Goal: Task Accomplishment & Management: Manage account settings

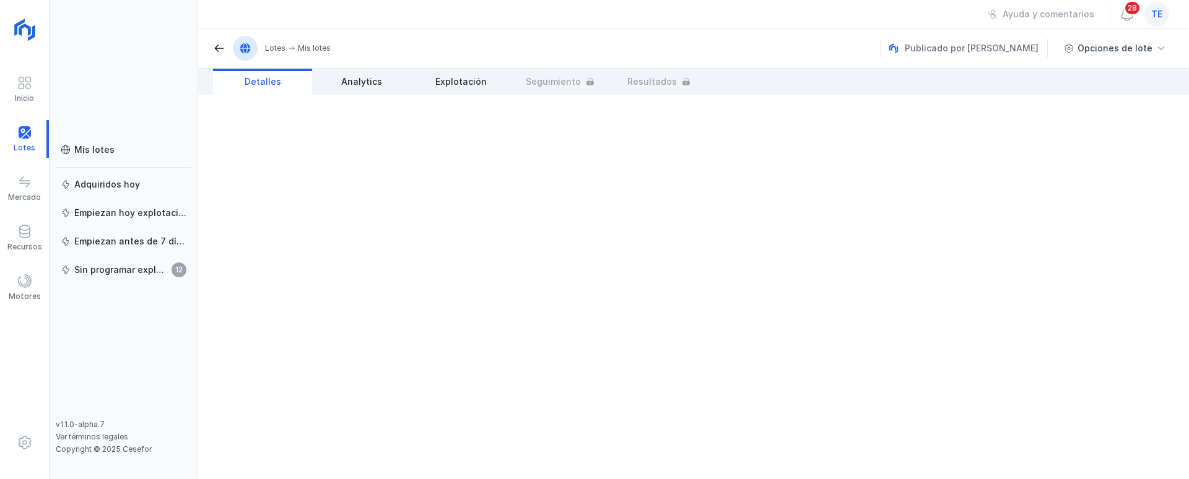
click at [1165, 12] on div "te" at bounding box center [1156, 14] width 25 height 25
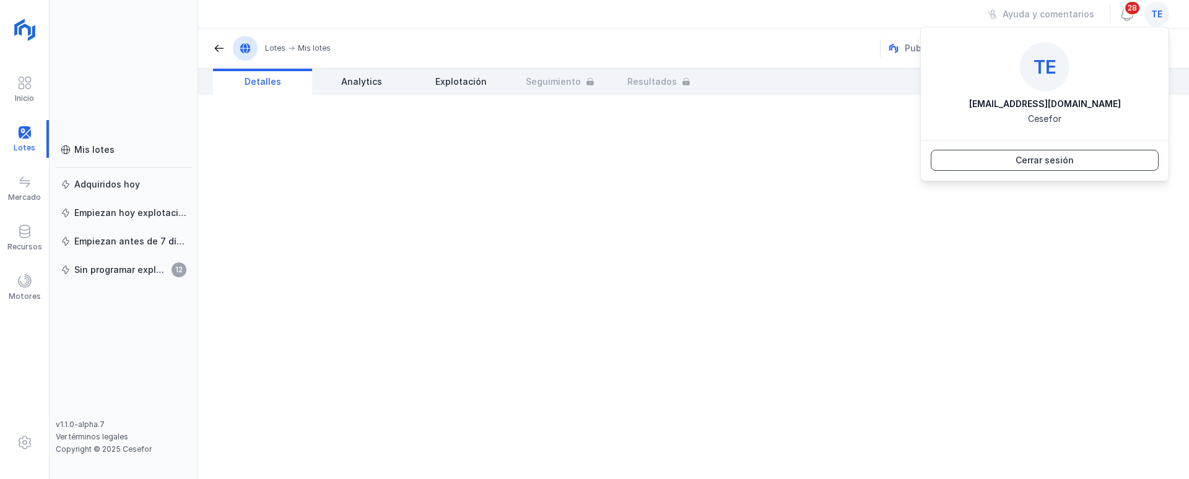
click at [1081, 158] on button "Cerrar sesión" at bounding box center [1045, 160] width 228 height 21
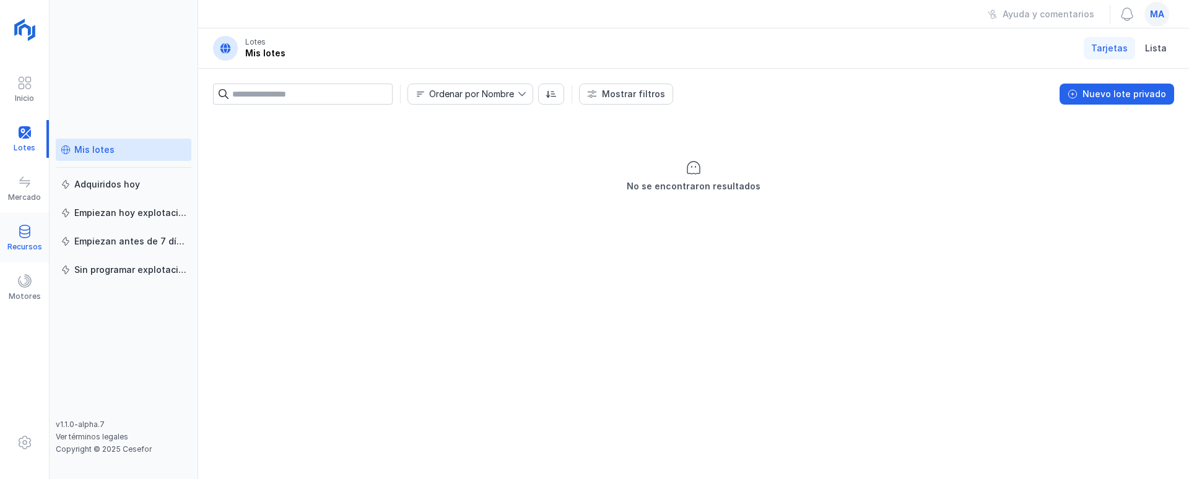
click at [41, 237] on div "Recursos" at bounding box center [24, 238] width 49 height 38
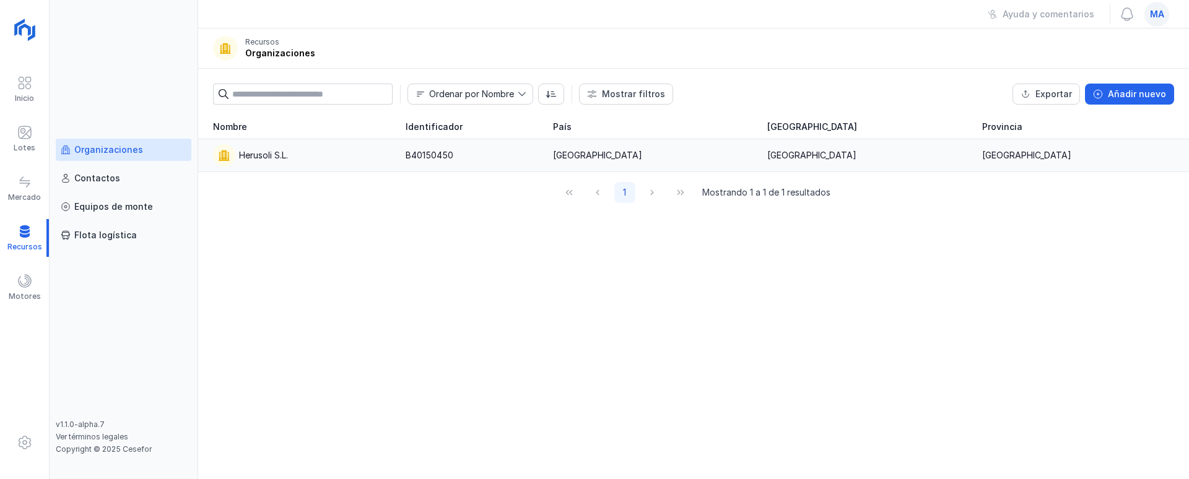
click at [332, 156] on div "Herusoli S.L." at bounding box center [302, 155] width 178 height 22
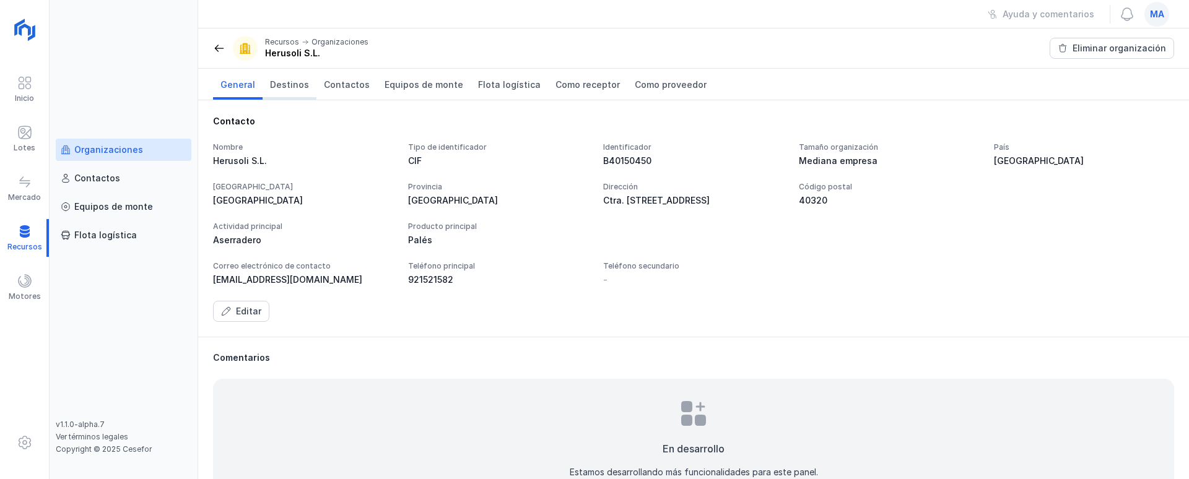
click at [298, 80] on span "Destinos" at bounding box center [289, 85] width 39 height 12
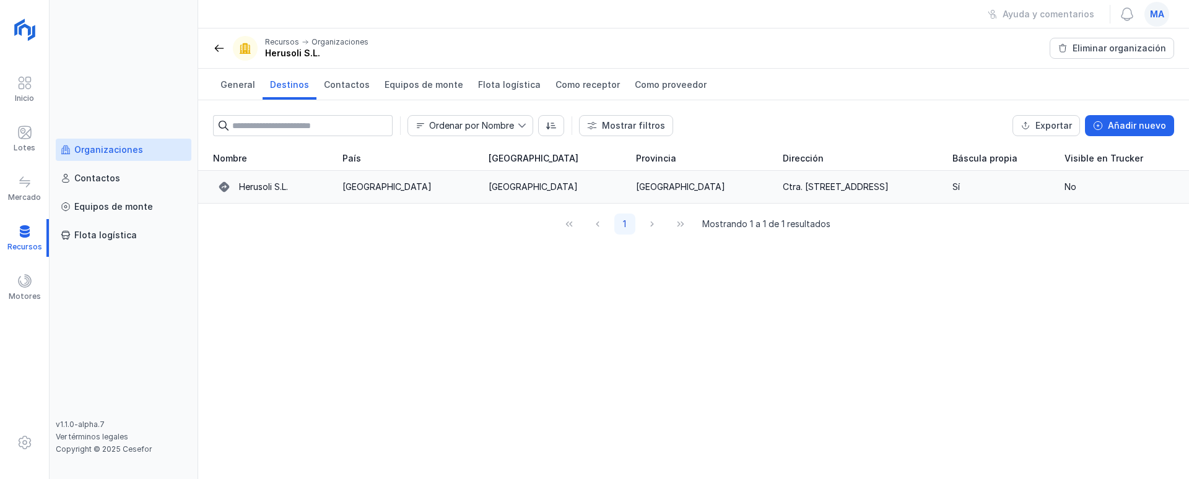
click at [335, 181] on td "Herusoli S.L." at bounding box center [266, 187] width 137 height 33
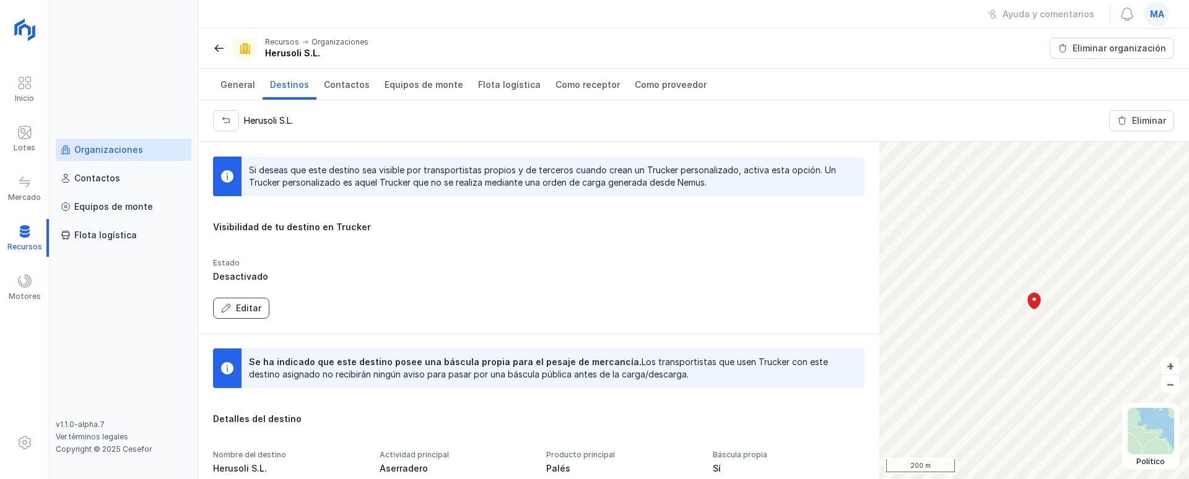
click at [259, 306] on div "Editar" at bounding box center [248, 308] width 25 height 12
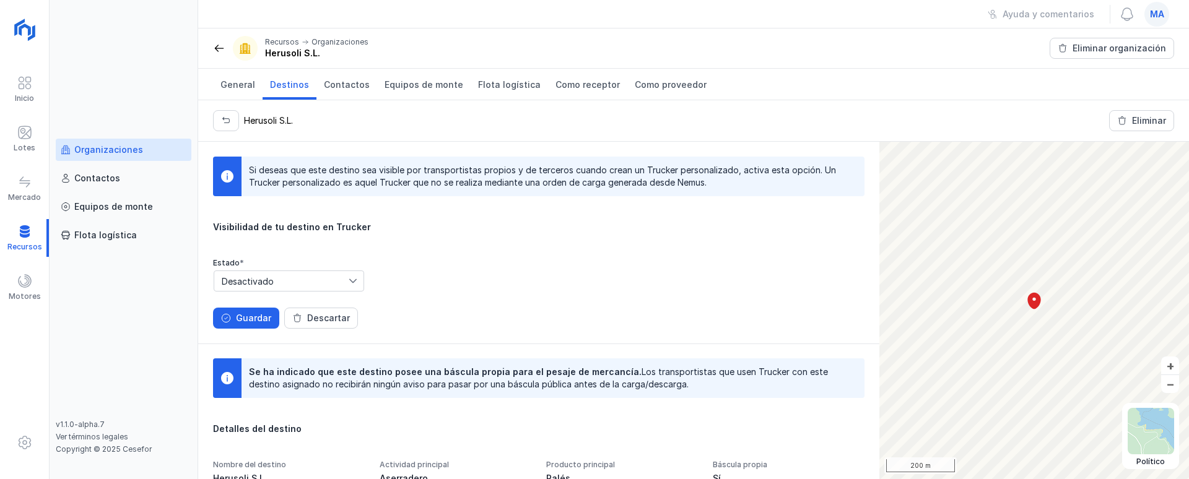
click at [270, 277] on span "Desactivado" at bounding box center [281, 281] width 134 height 20
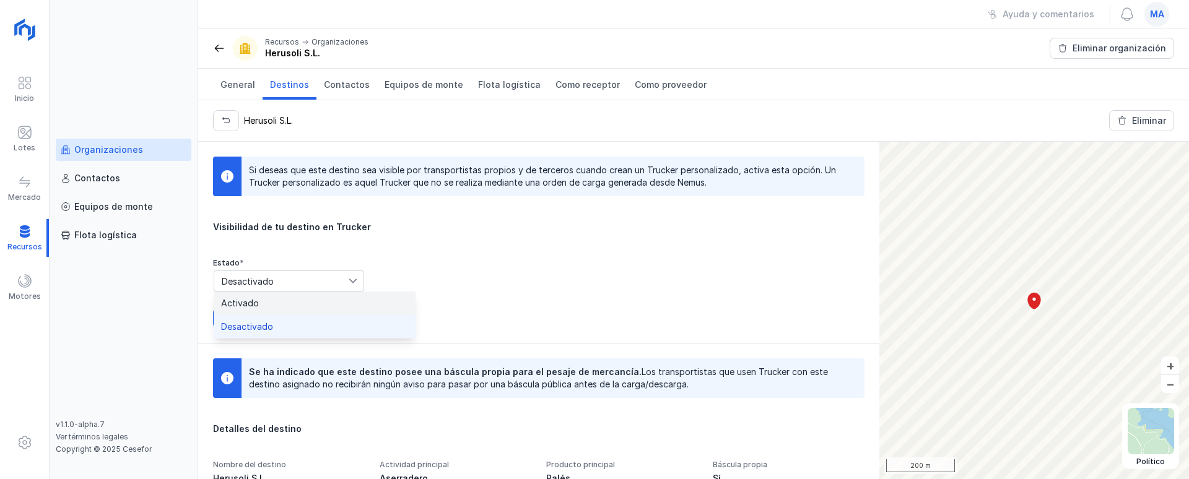
click at [275, 309] on li "Activado" at bounding box center [315, 304] width 202 height 24
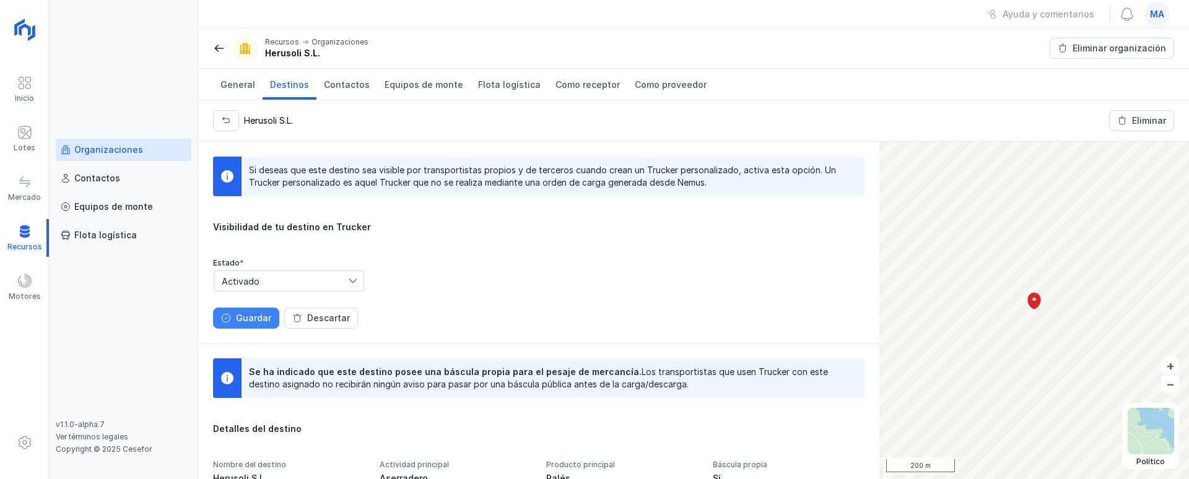
click at [255, 314] on div "Guardar" at bounding box center [253, 318] width 35 height 12
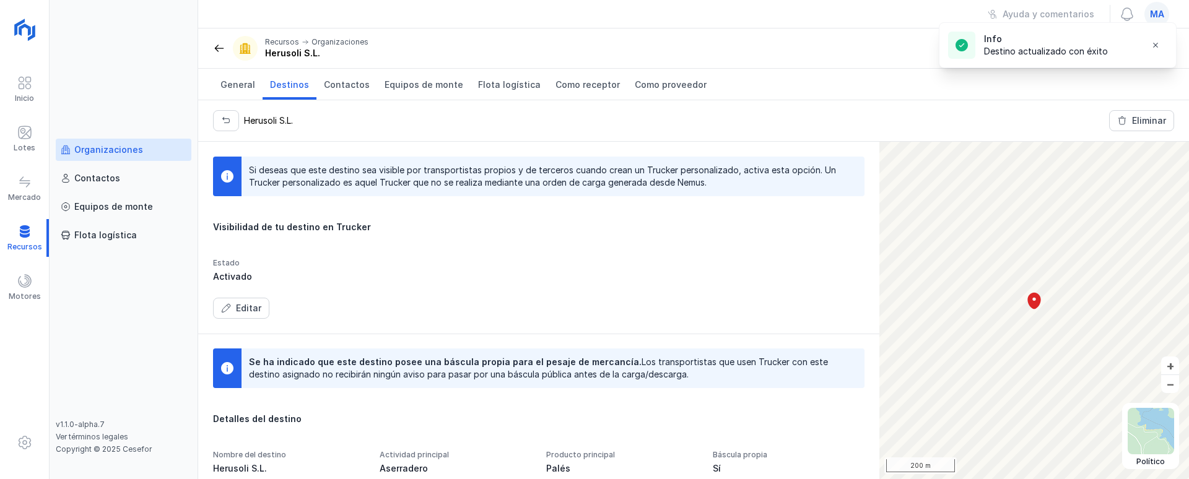
scroll to position [205, 0]
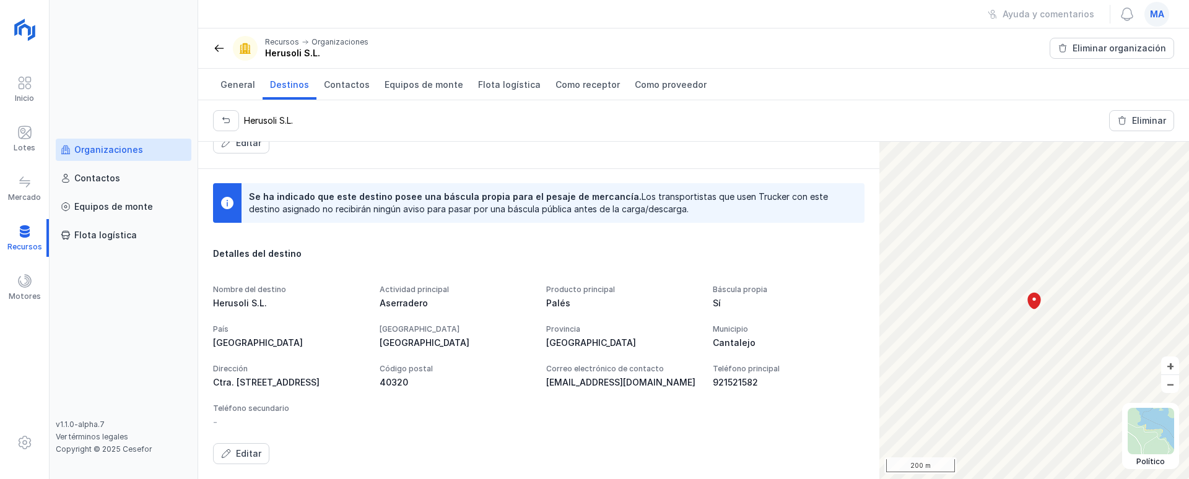
click at [1163, 20] on div "ma" at bounding box center [1156, 14] width 25 height 25
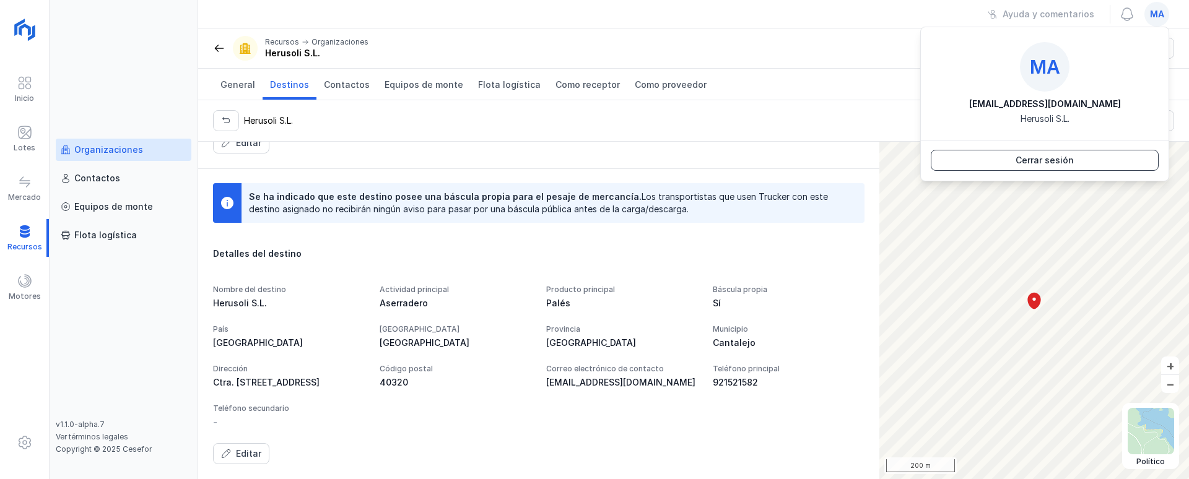
click at [1057, 159] on div "Cerrar sesión" at bounding box center [1044, 160] width 58 height 12
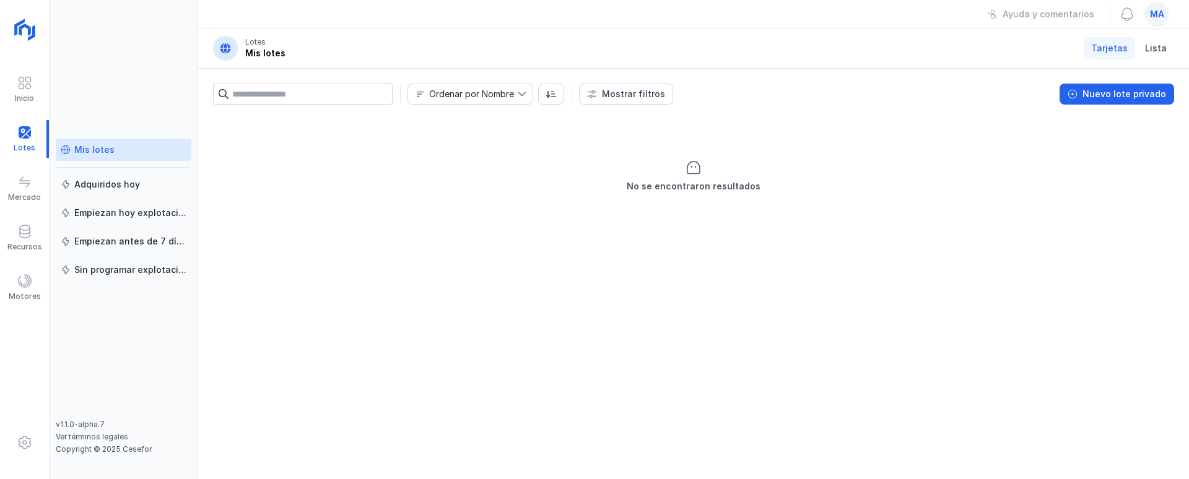
click at [1153, 12] on span "ma" at bounding box center [1157, 14] width 14 height 12
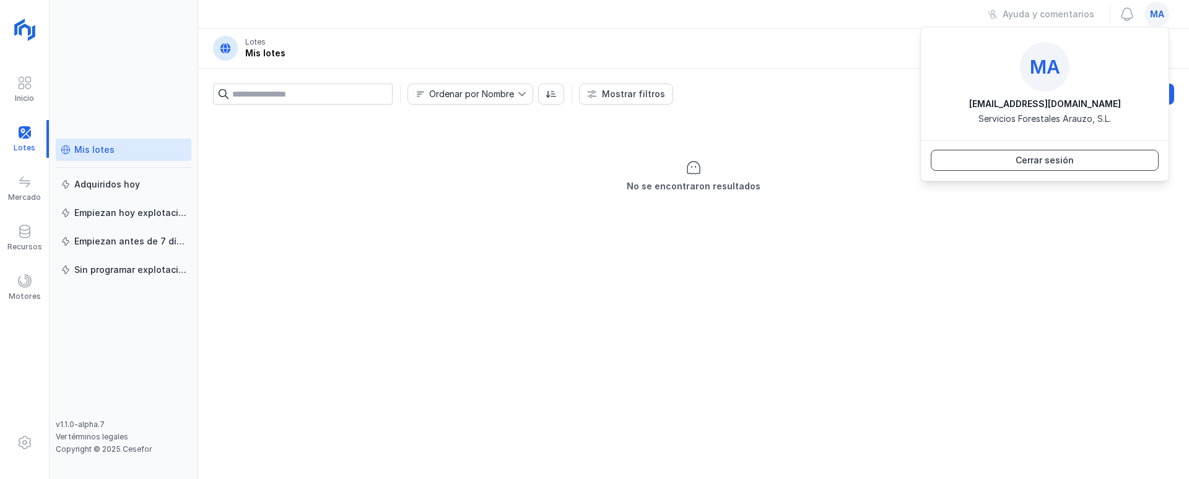
click at [1073, 160] on button "Cerrar sesión" at bounding box center [1045, 160] width 228 height 21
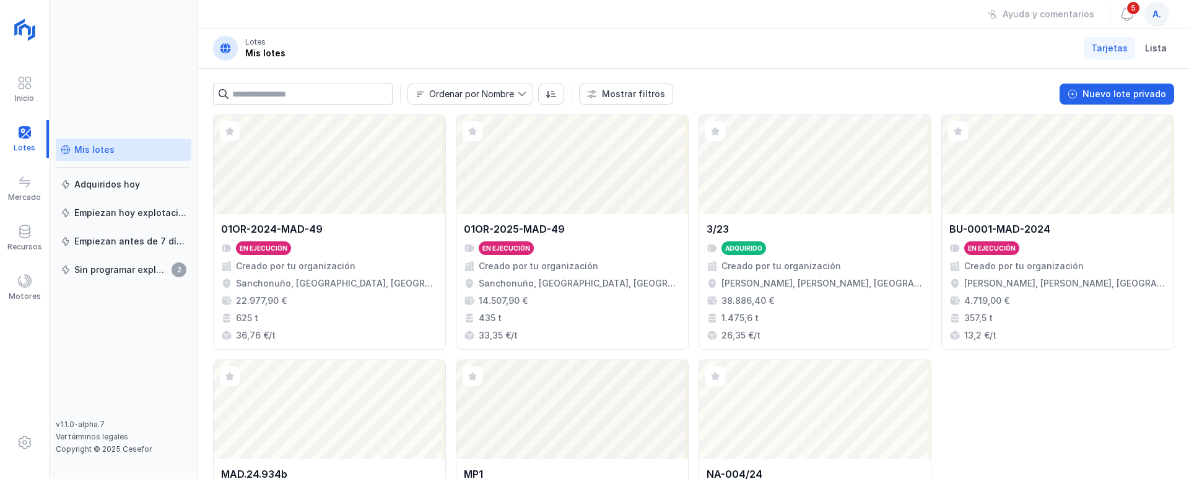
click at [116, 152] on div "Mis lotes" at bounding box center [124, 150] width 126 height 12
click at [28, 241] on div "Recursos" at bounding box center [24, 238] width 49 height 38
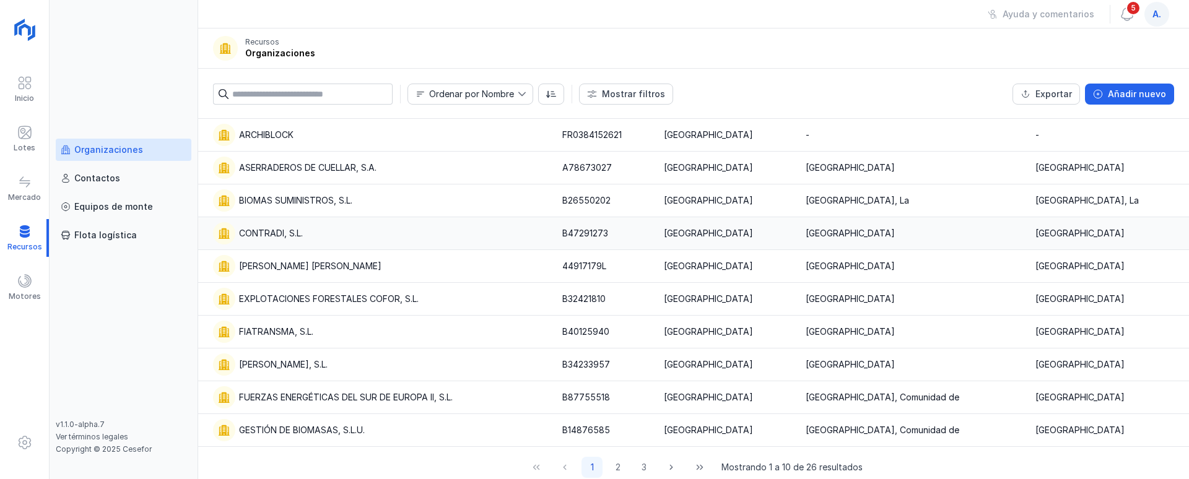
scroll to position [29, 0]
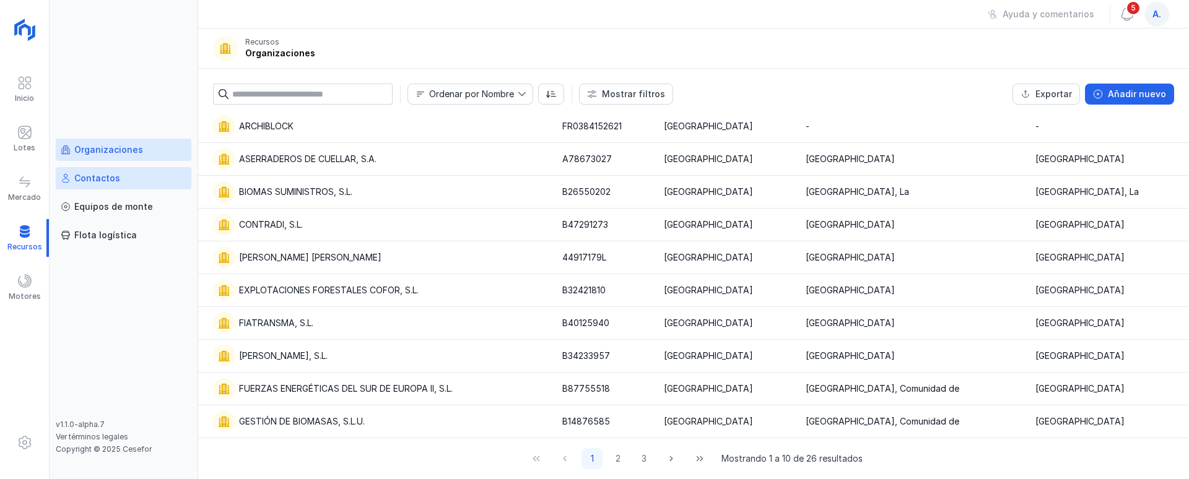
click at [105, 181] on div "Contactos" at bounding box center [97, 178] width 46 height 12
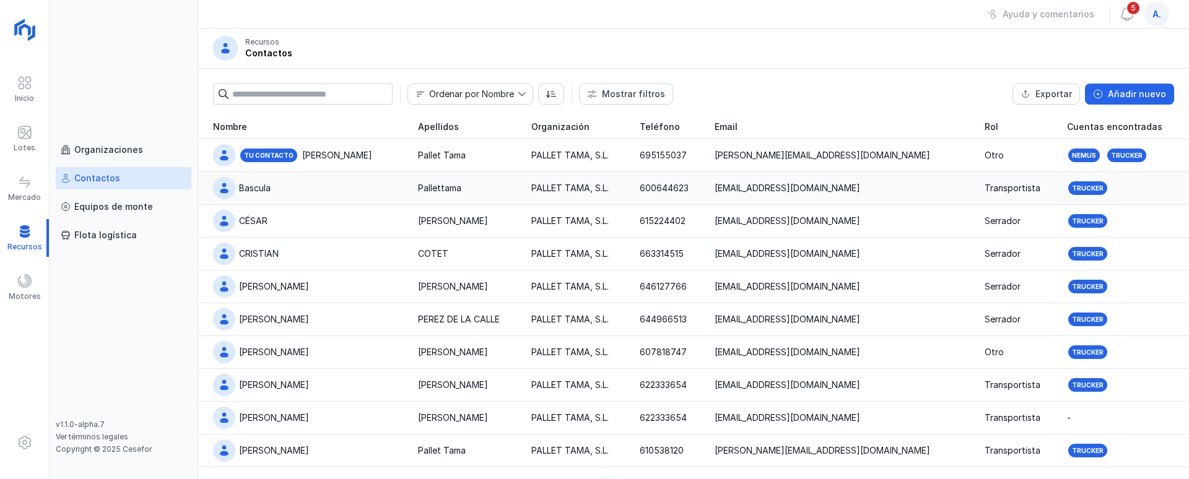
scroll to position [29, 0]
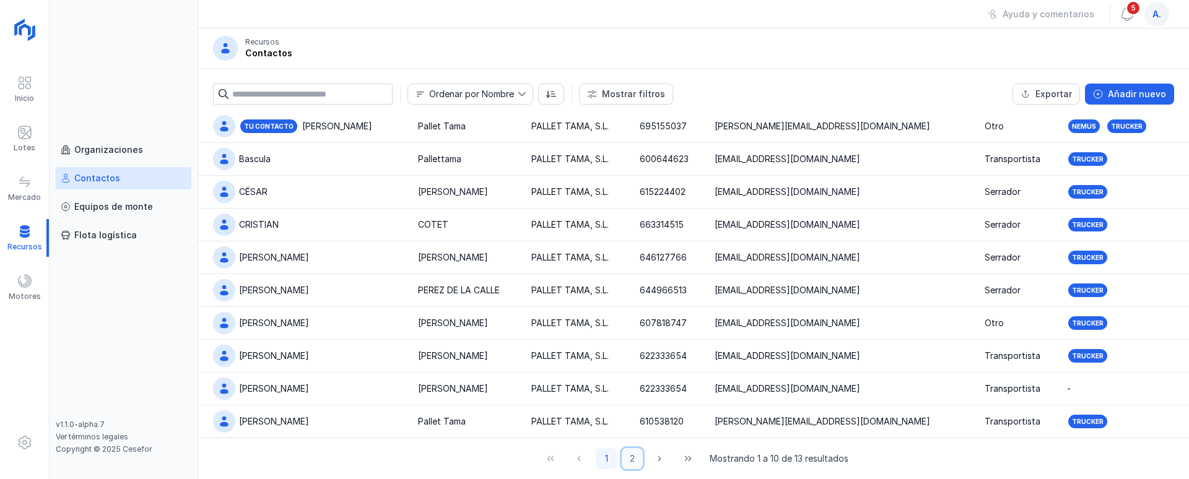
click at [627, 456] on button "2" at bounding box center [632, 458] width 21 height 21
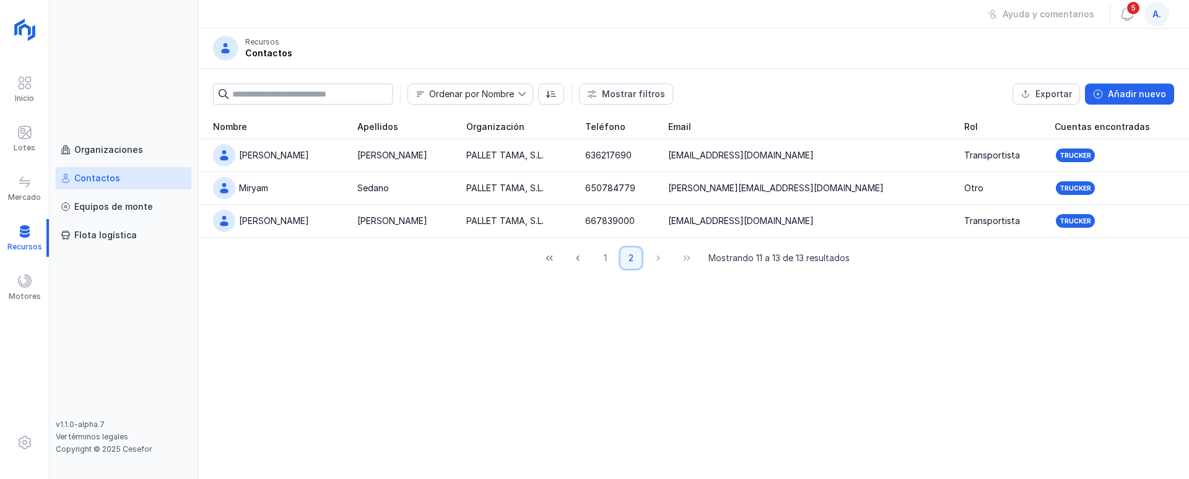
scroll to position [0, 0]
click at [608, 257] on button "1" at bounding box center [604, 258] width 21 height 21
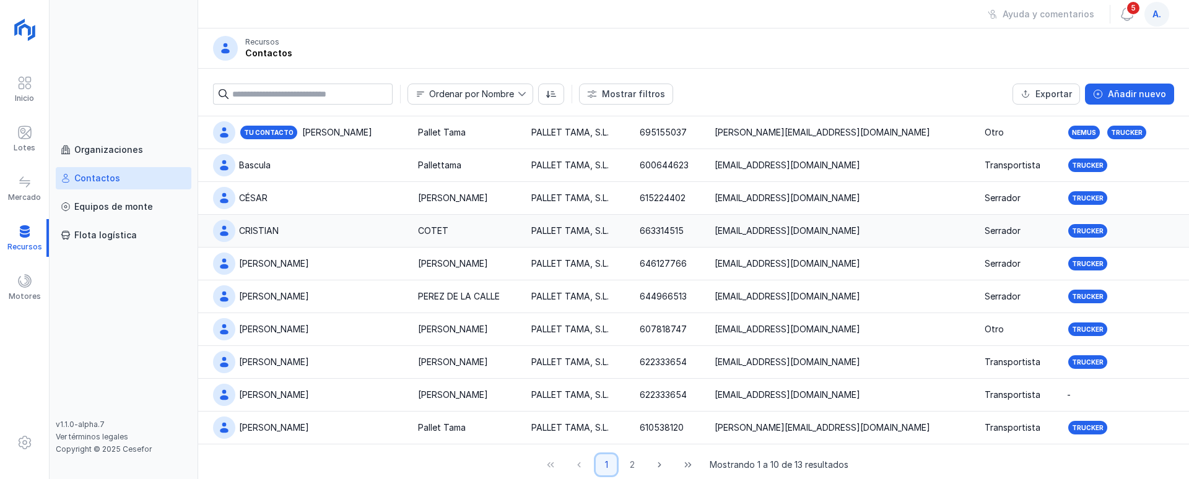
scroll to position [29, 0]
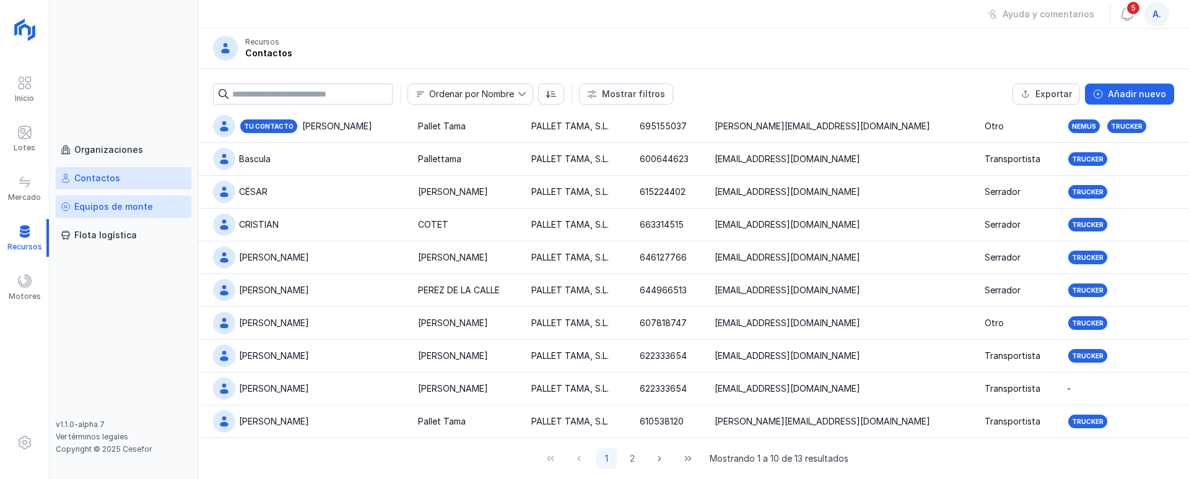
click at [149, 209] on div "Equipos de monte" at bounding box center [113, 207] width 79 height 12
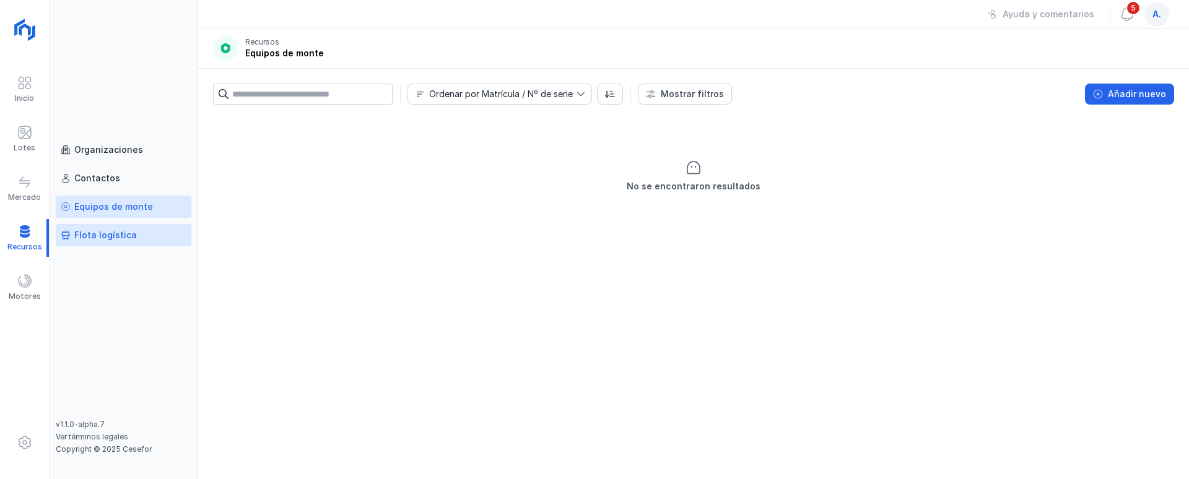
click at [113, 241] on div "Flota logística" at bounding box center [105, 235] width 63 height 12
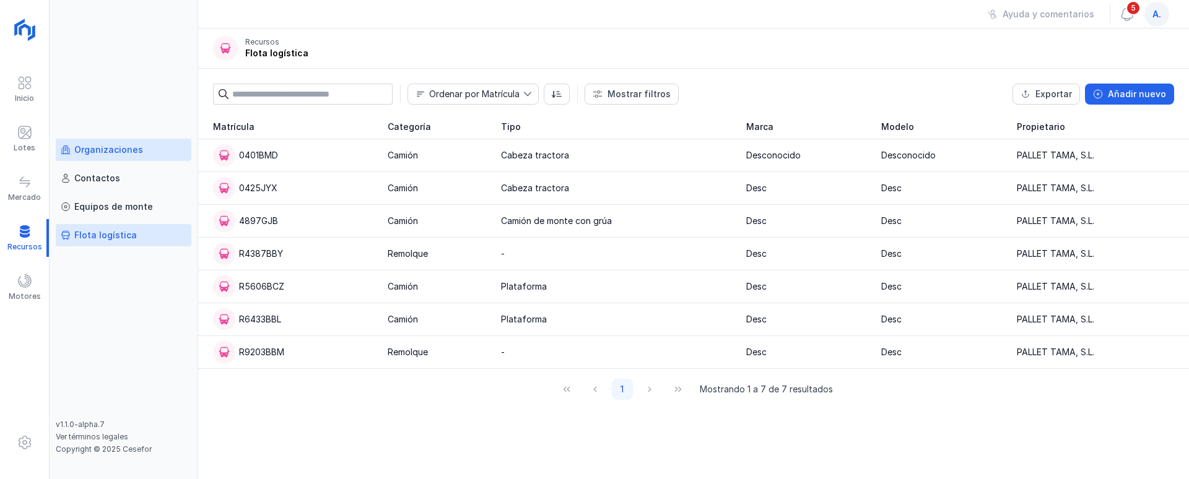
click at [121, 154] on div "Organizaciones" at bounding box center [108, 150] width 69 height 12
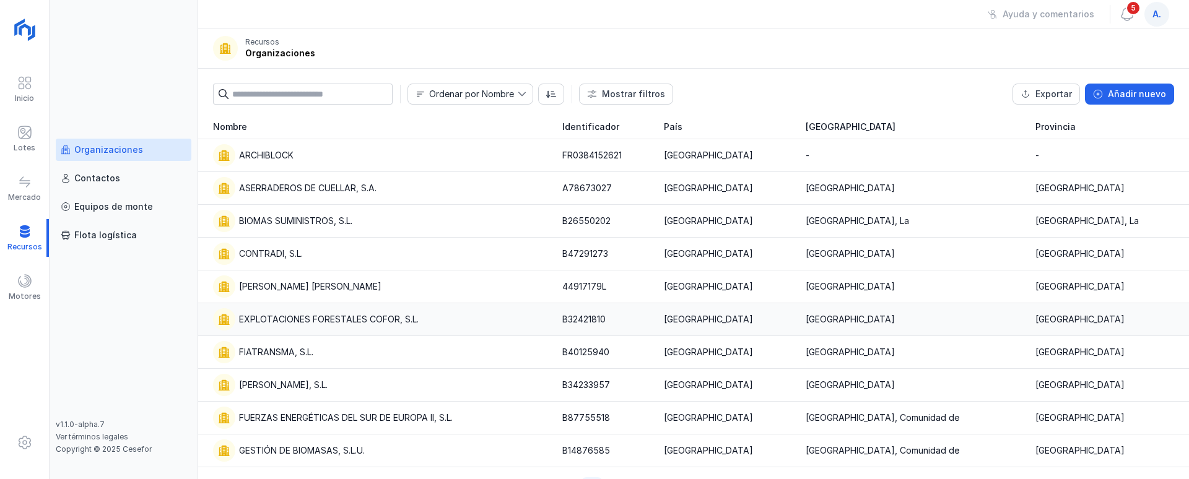
click at [378, 321] on div "EXPLOTACIONES FORESTALES COFOR, S.L." at bounding box center [329, 319] width 180 height 12
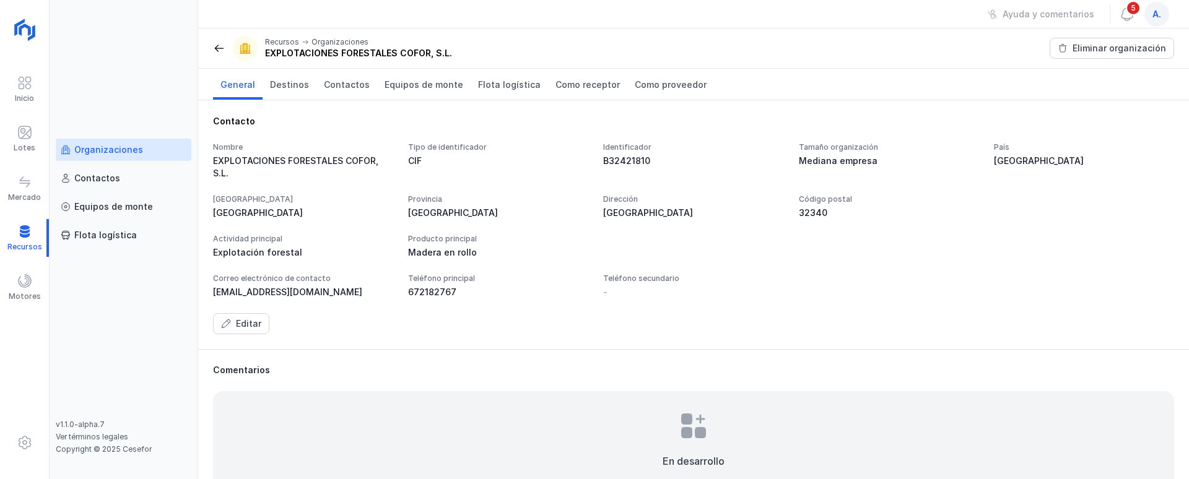
click at [222, 49] on span at bounding box center [219, 48] width 12 height 12
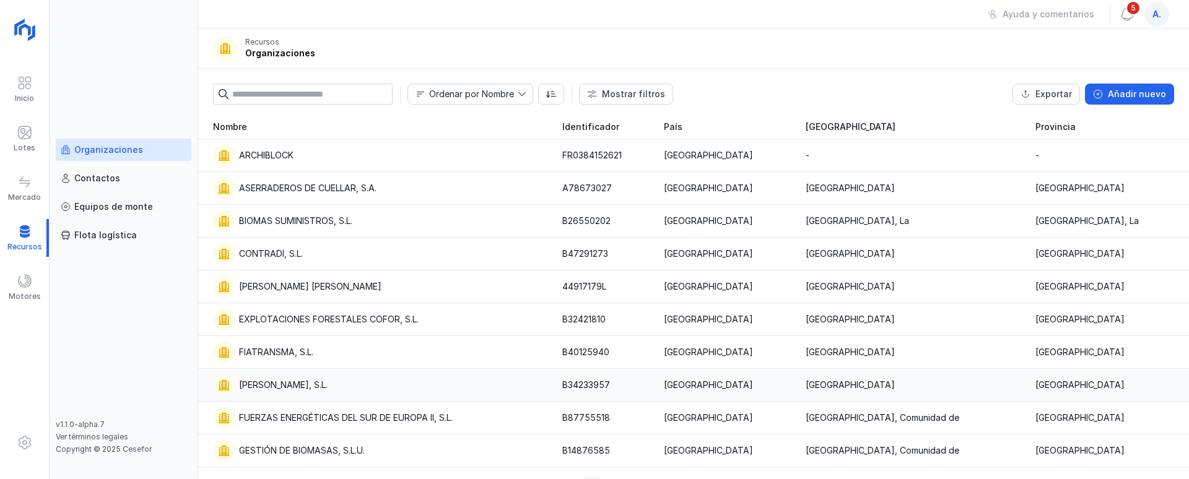
scroll to position [29, 0]
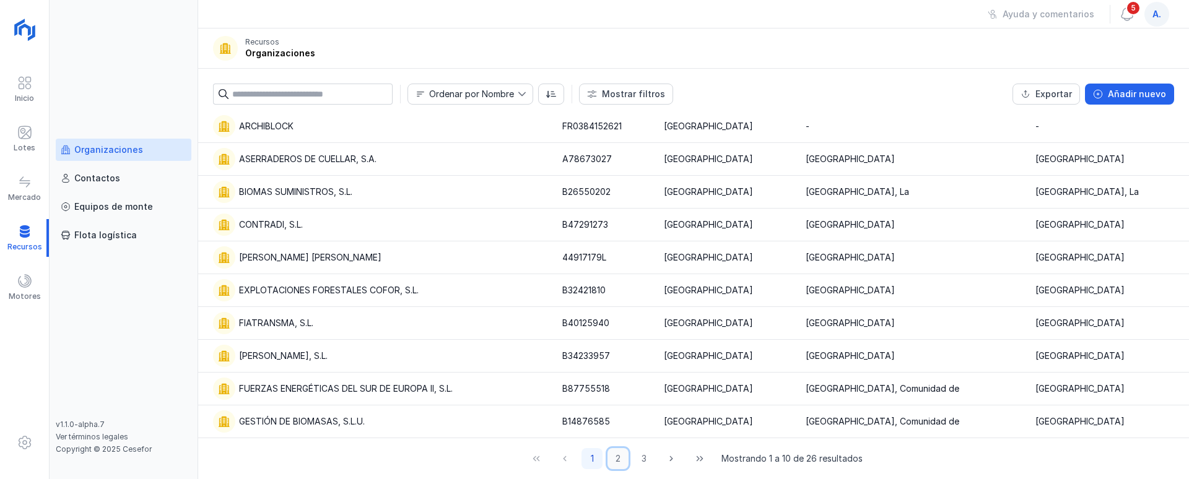
click at [609, 458] on button "2" at bounding box center [617, 458] width 21 height 21
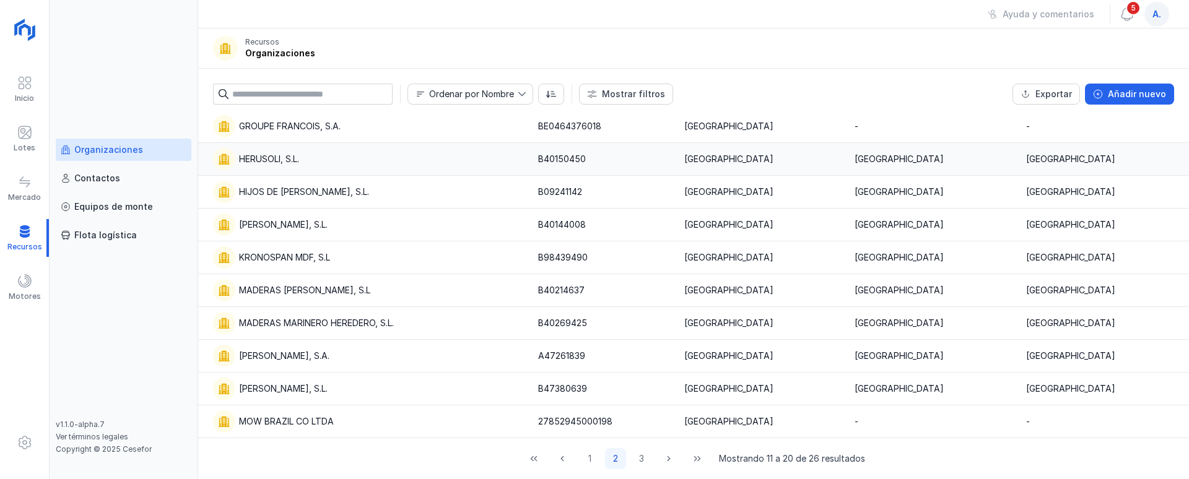
click at [299, 163] on div "HERUSOLI, S.L." at bounding box center [269, 159] width 60 height 12
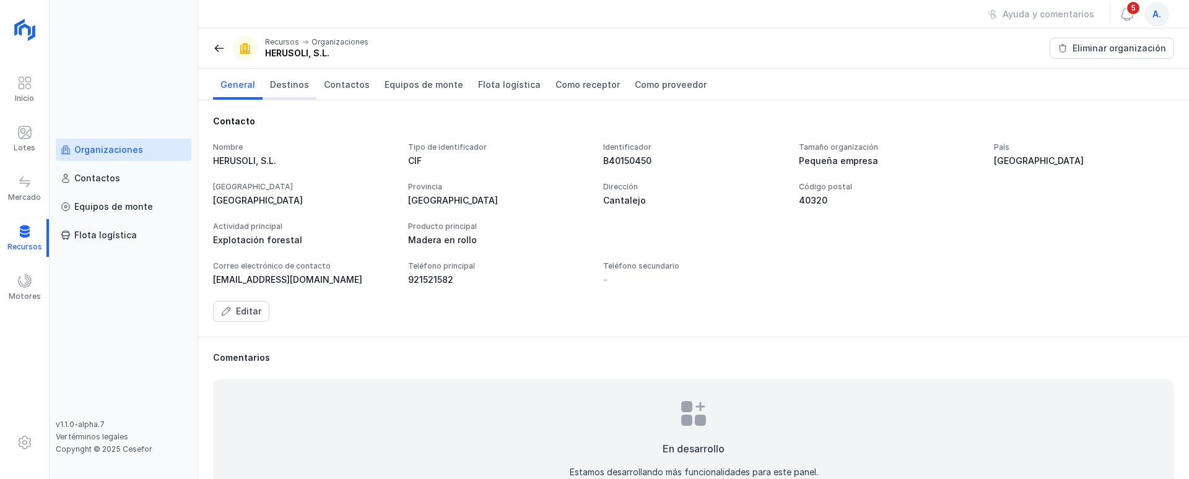
click at [298, 89] on span "Destinos" at bounding box center [289, 85] width 39 height 12
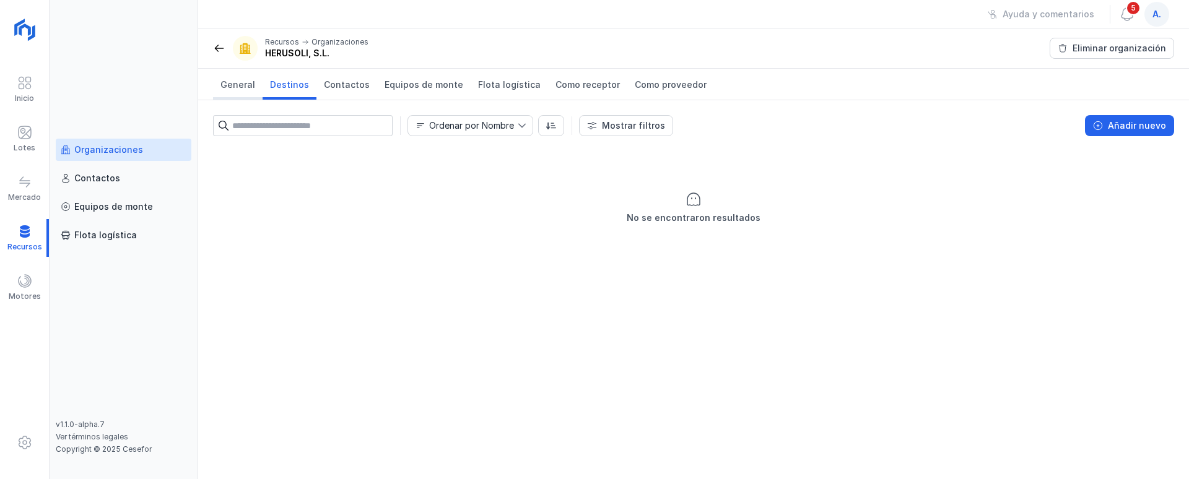
click at [240, 84] on span "General" at bounding box center [237, 85] width 35 height 12
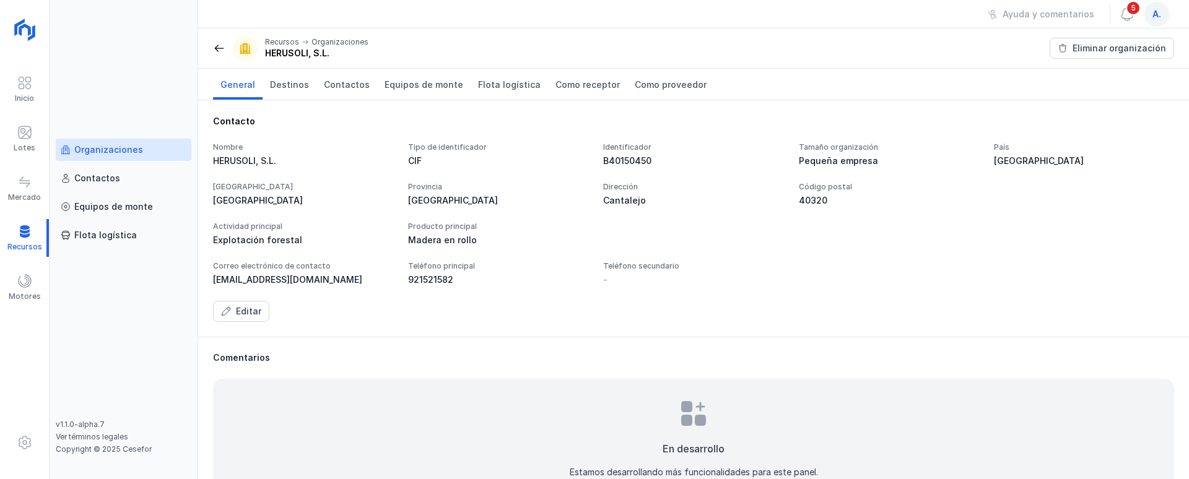
click at [219, 53] on span at bounding box center [219, 48] width 12 height 12
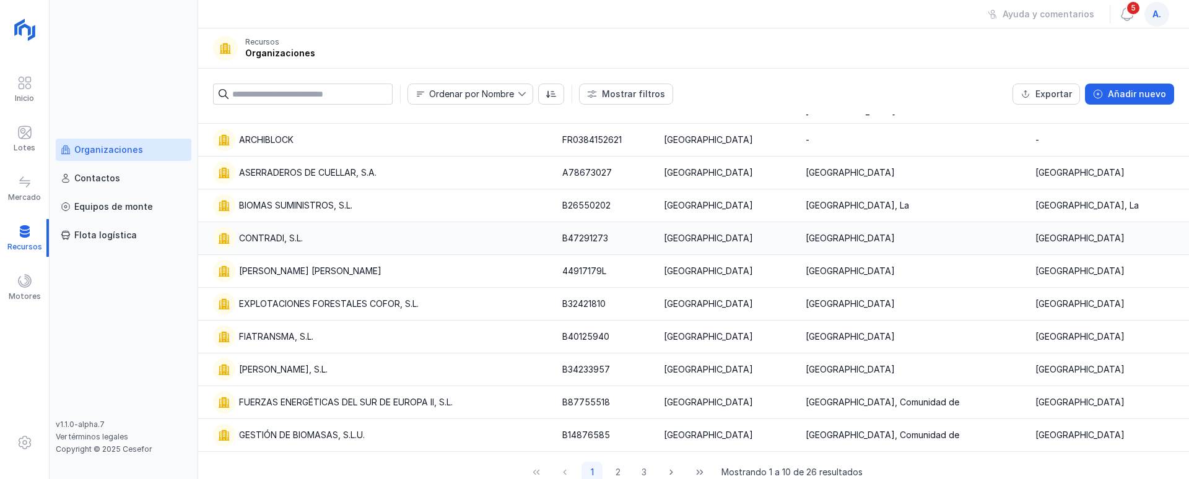
scroll to position [29, 0]
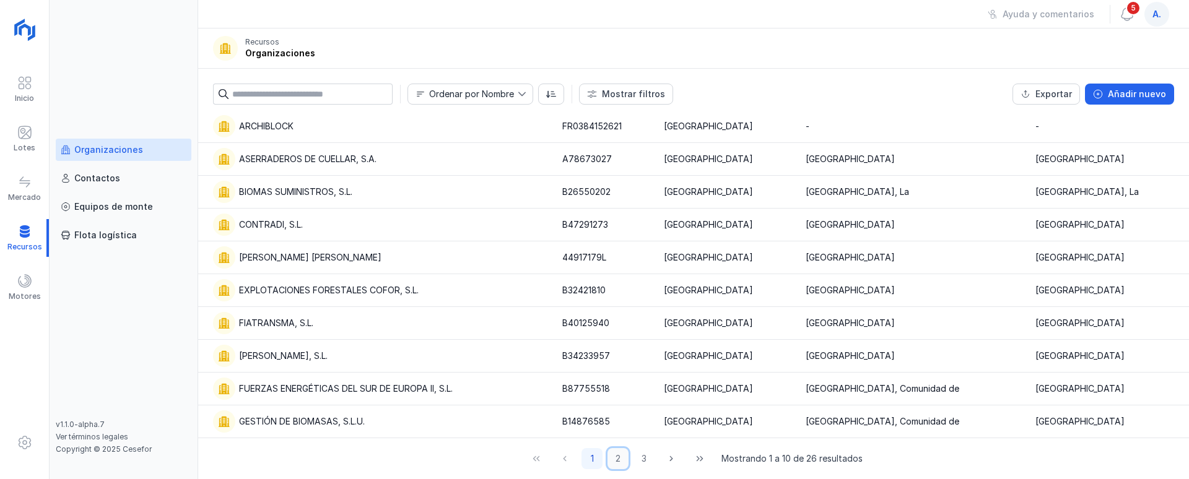
click at [614, 462] on button "2" at bounding box center [617, 458] width 21 height 21
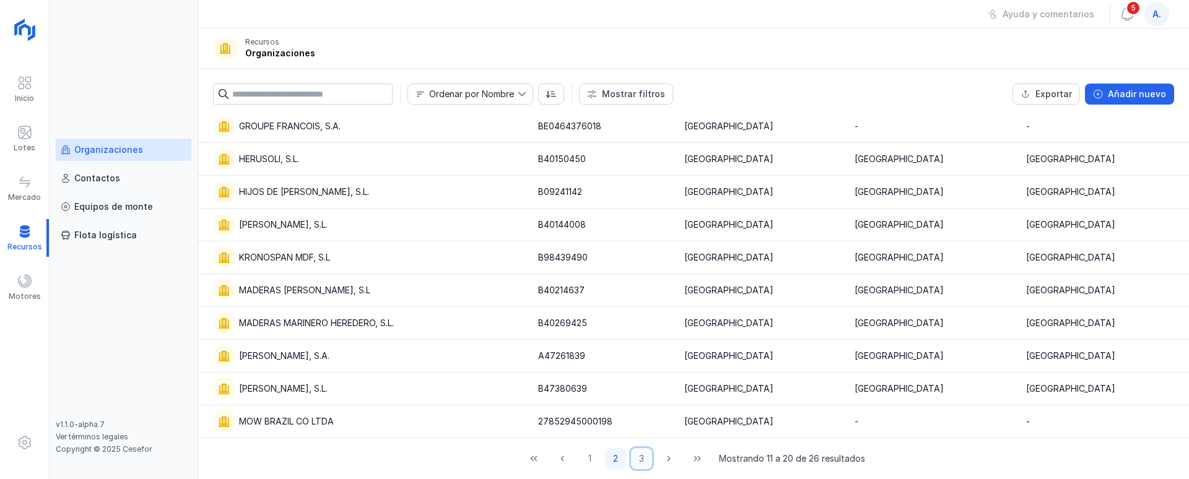
click at [637, 454] on button "3" at bounding box center [641, 458] width 21 height 21
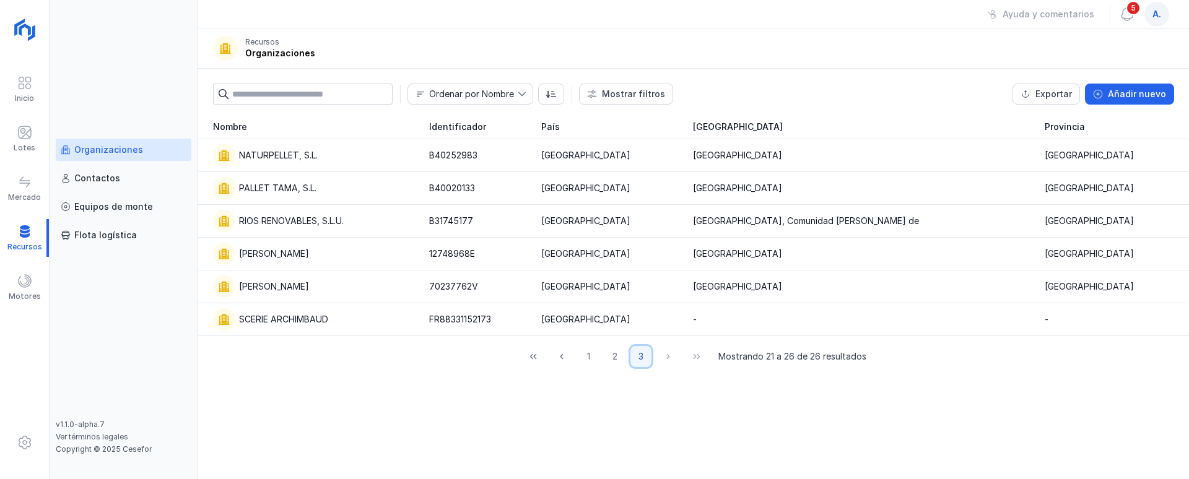
scroll to position [0, 0]
click at [309, 191] on div "PALLET TAMA, S.L." at bounding box center [277, 188] width 77 height 12
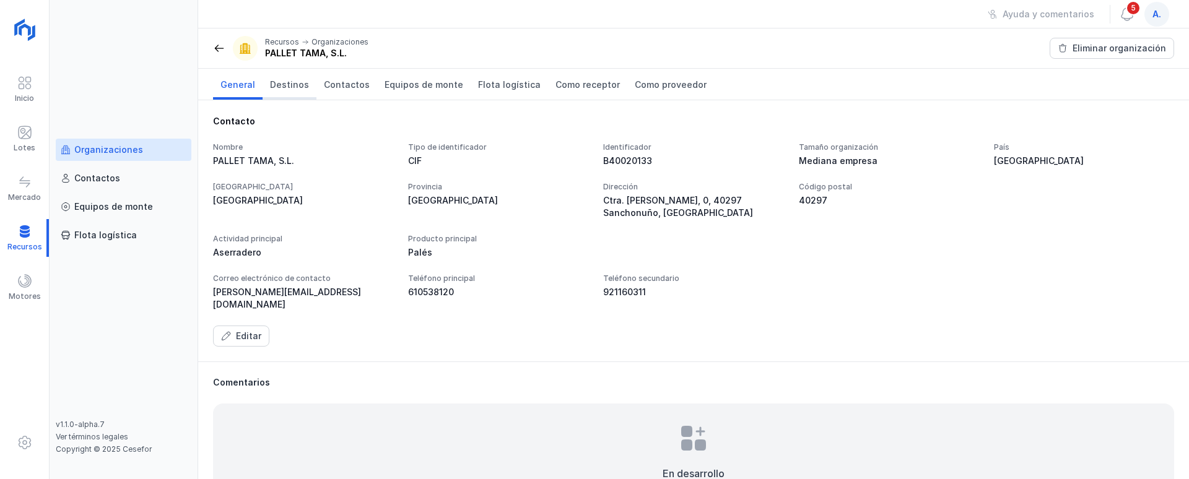
click at [291, 84] on span "Destinos" at bounding box center [289, 85] width 39 height 12
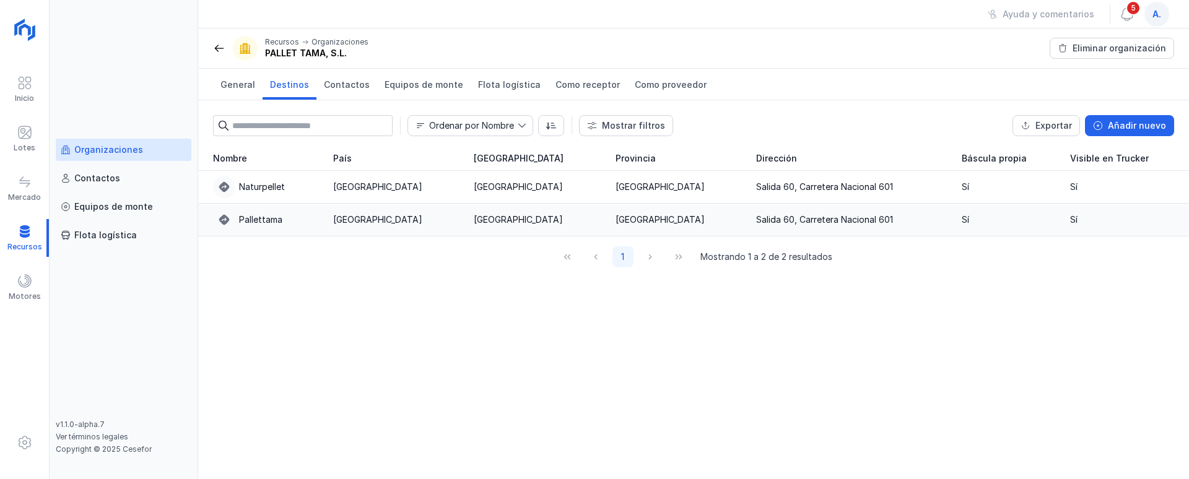
click at [318, 219] on div "Pallettama" at bounding box center [265, 220] width 105 height 22
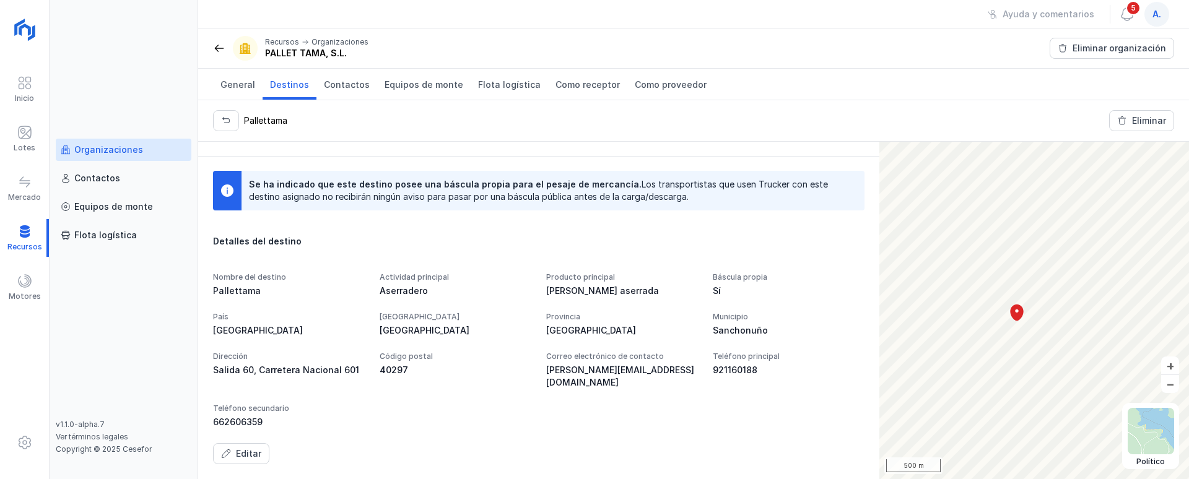
scroll to position [205, 0]
drag, startPoint x: 245, startPoint y: 446, endPoint x: 276, endPoint y: 441, distance: 31.4
click at [245, 446] on button "Editar" at bounding box center [241, 453] width 56 height 21
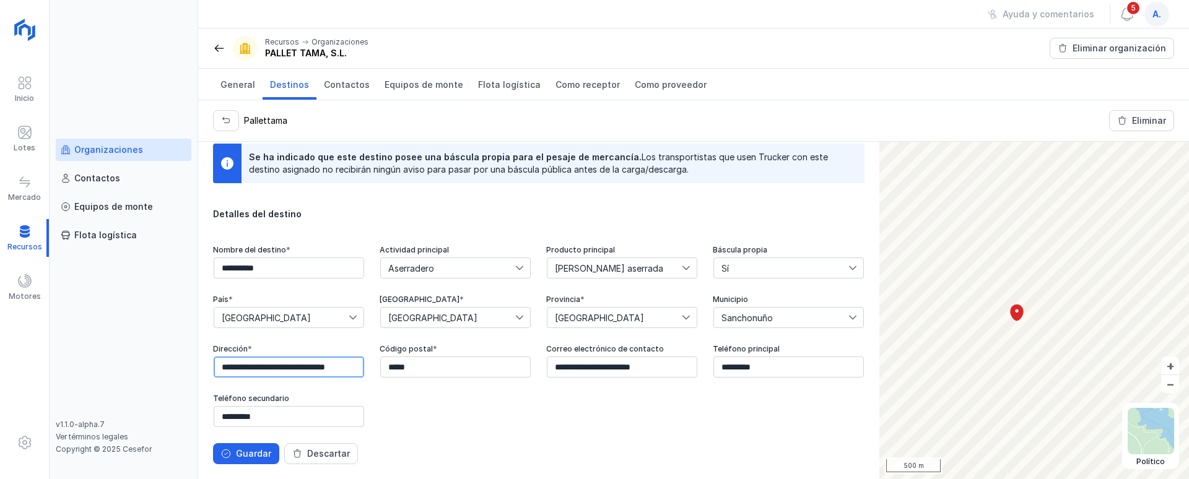
click at [364, 368] on input "**********" at bounding box center [289, 367] width 150 height 21
drag, startPoint x: 815, startPoint y: 364, endPoint x: 578, endPoint y: 365, distance: 237.7
click at [578, 365] on div "**********" at bounding box center [538, 336] width 651 height 183
click at [935, 98] on div "General [PERSON_NAME] Contactos Equipos de [PERSON_NAME] logística Como recepto…" at bounding box center [693, 85] width 991 height 32
click at [364, 368] on input "text" at bounding box center [289, 367] width 150 height 21
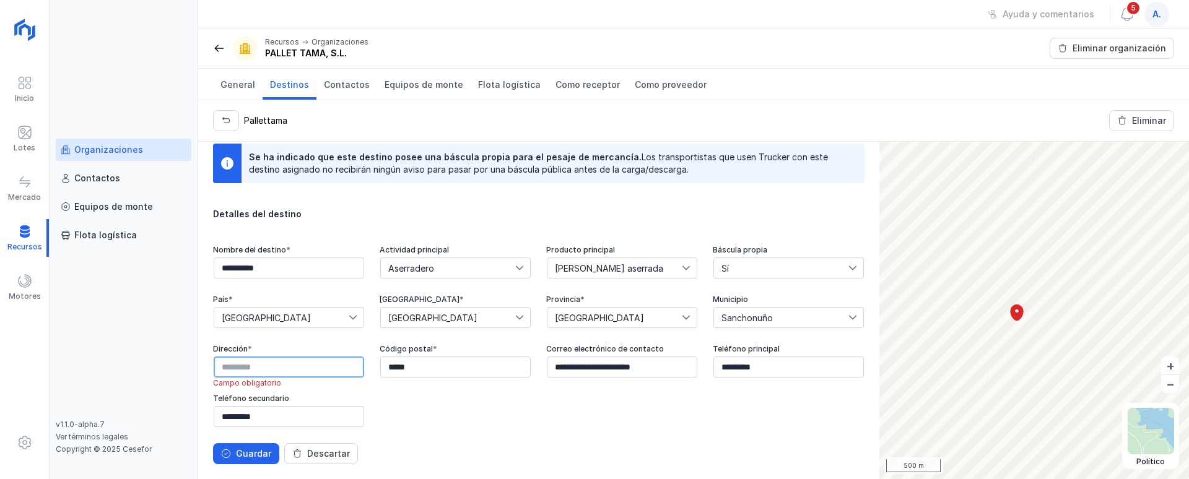
paste input "**********"
type input "**********"
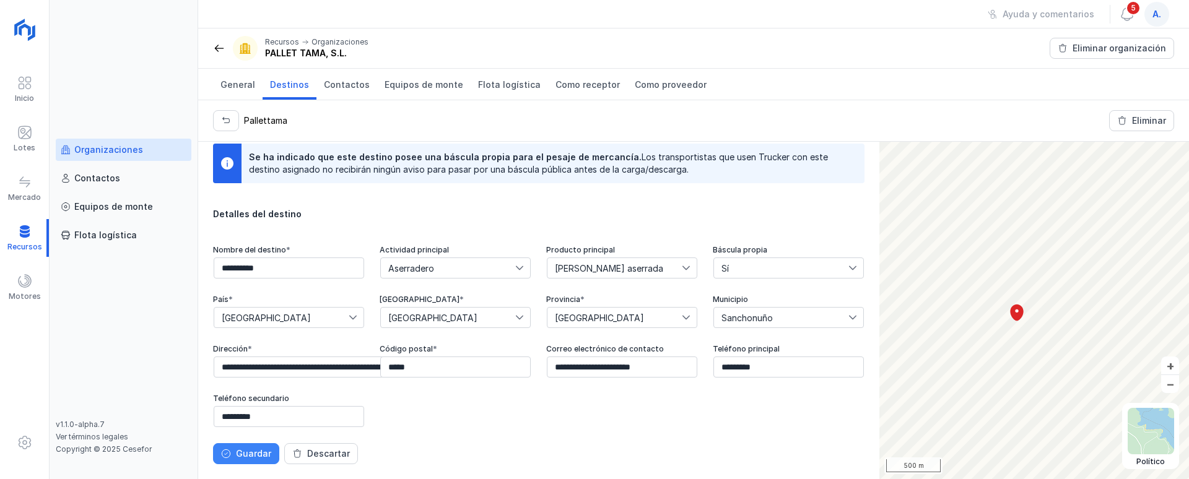
click at [238, 449] on div "Guardar" at bounding box center [253, 454] width 35 height 12
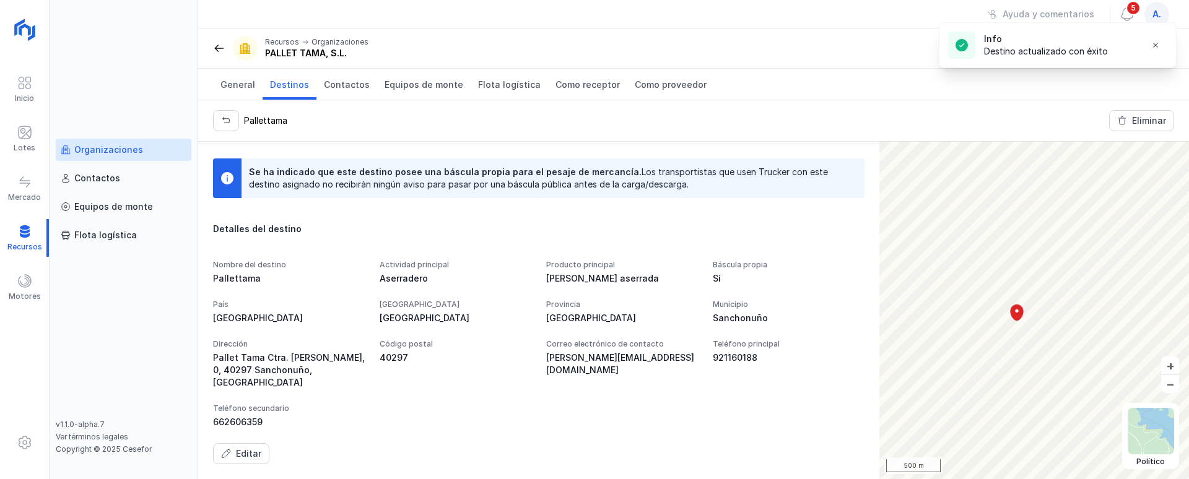
scroll to position [217, 0]
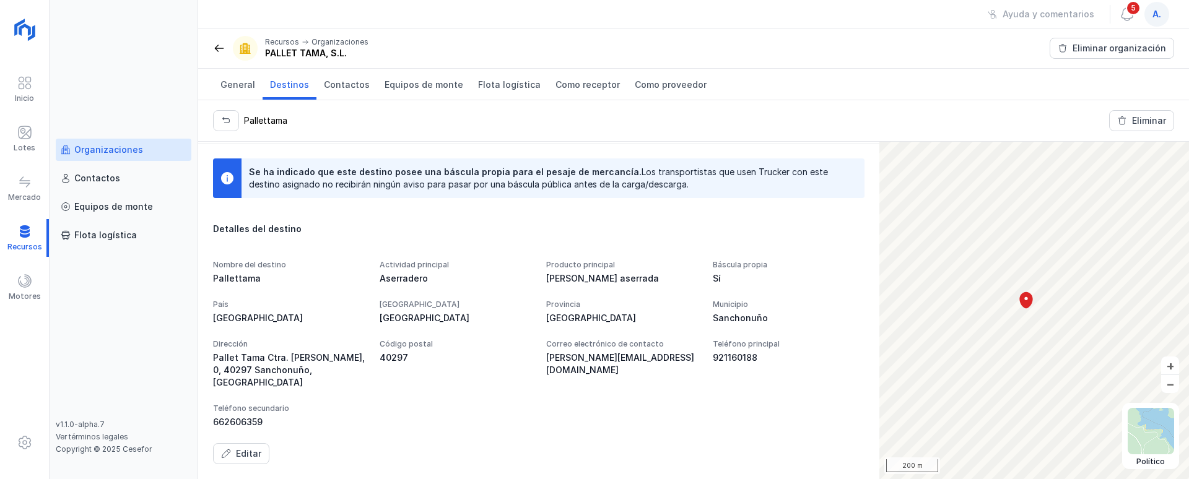
click at [224, 45] on span at bounding box center [219, 48] width 12 height 12
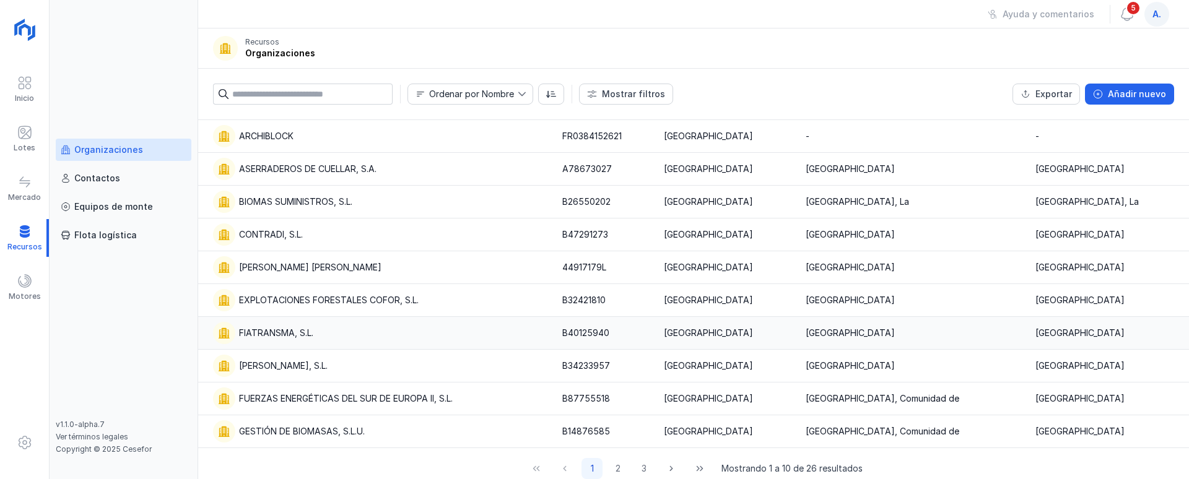
scroll to position [29, 0]
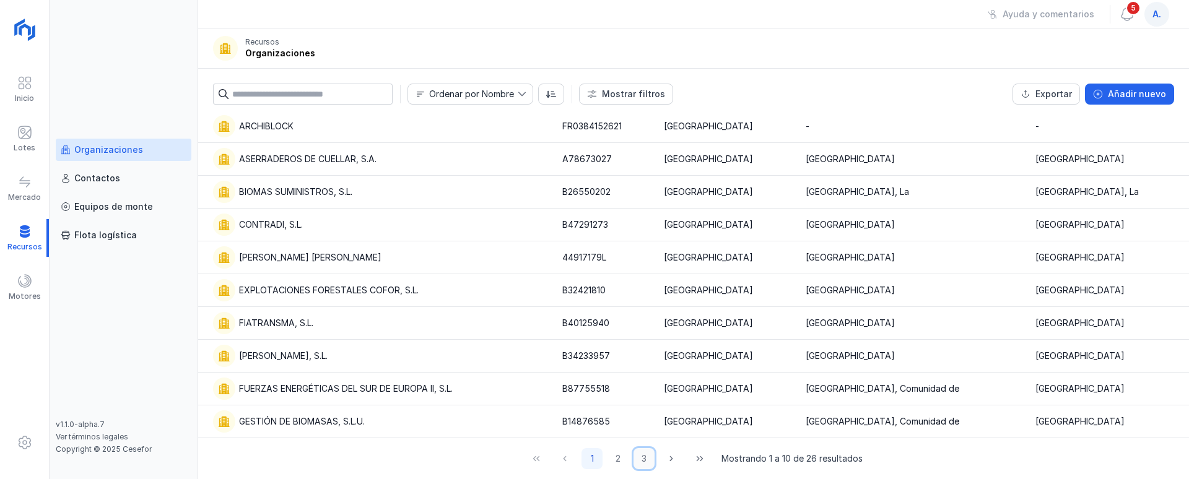
click at [638, 462] on button "3" at bounding box center [643, 458] width 21 height 21
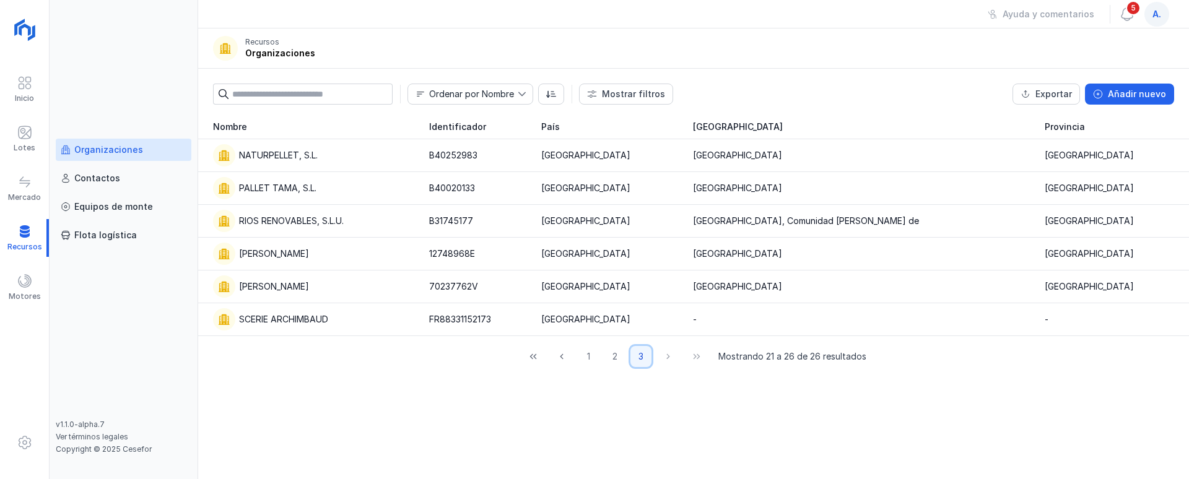
scroll to position [0, 0]
click at [285, 189] on div "PALLET TAMA, S.L." at bounding box center [277, 188] width 77 height 12
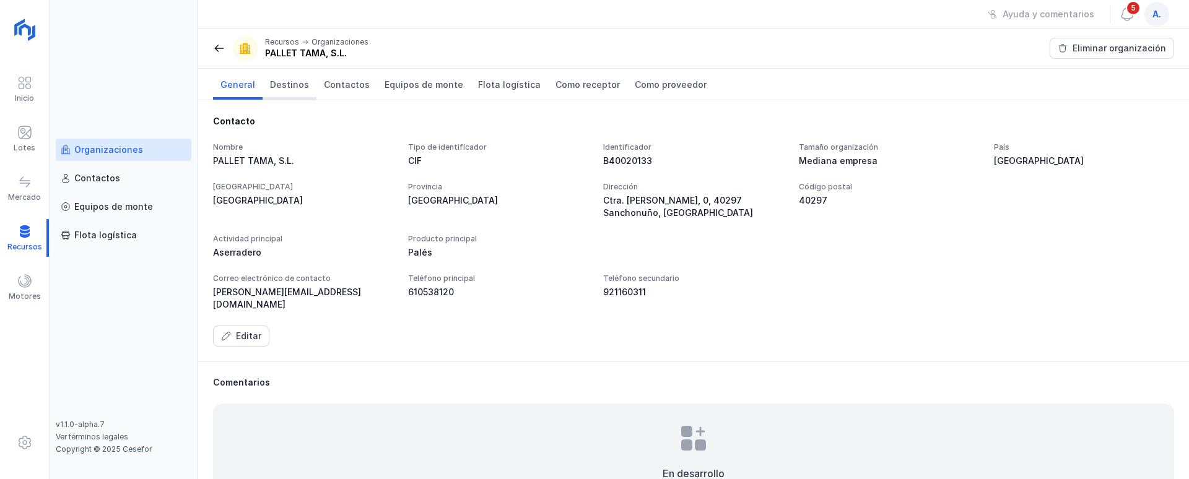
click at [292, 91] on link "Destinos" at bounding box center [290, 84] width 54 height 31
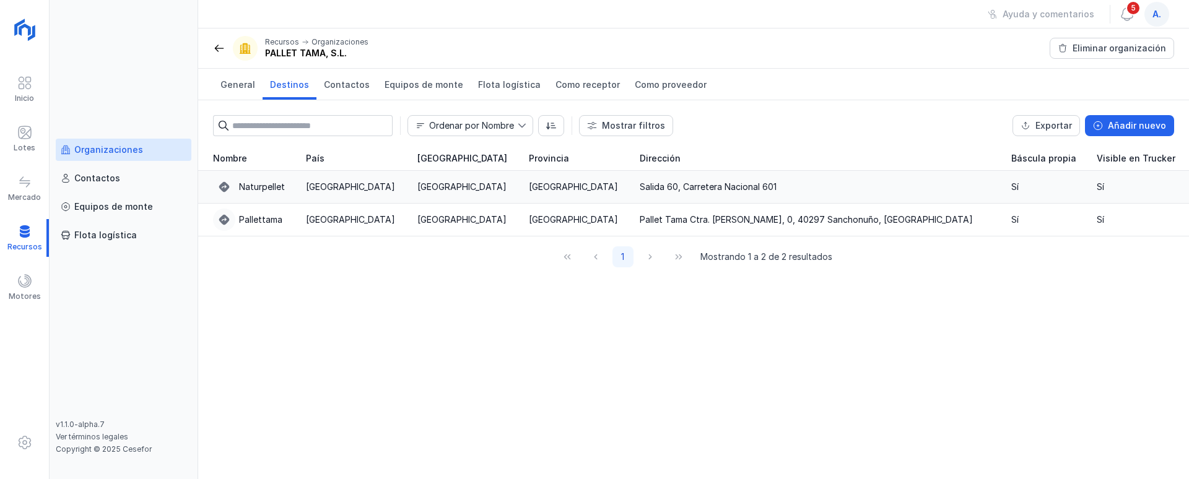
click at [291, 188] on div "Naturpellet" at bounding box center [252, 187] width 78 height 22
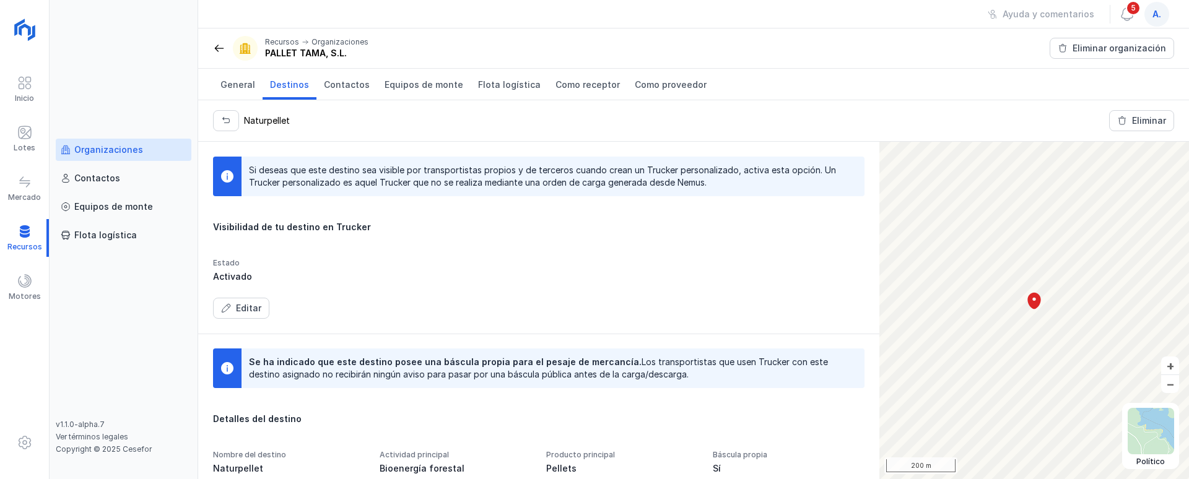
scroll to position [205, 0]
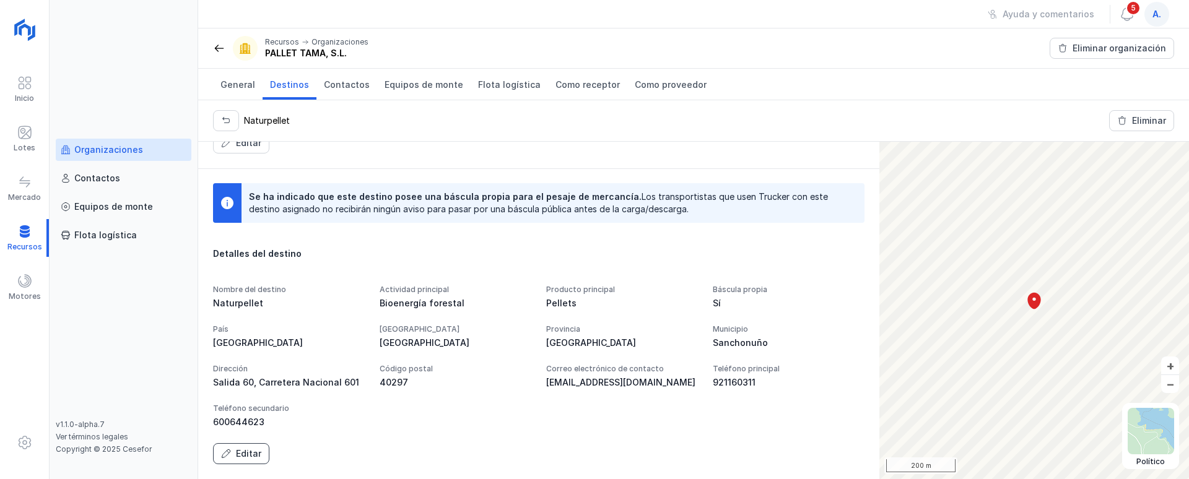
click at [240, 448] on div "Editar" at bounding box center [248, 454] width 25 height 12
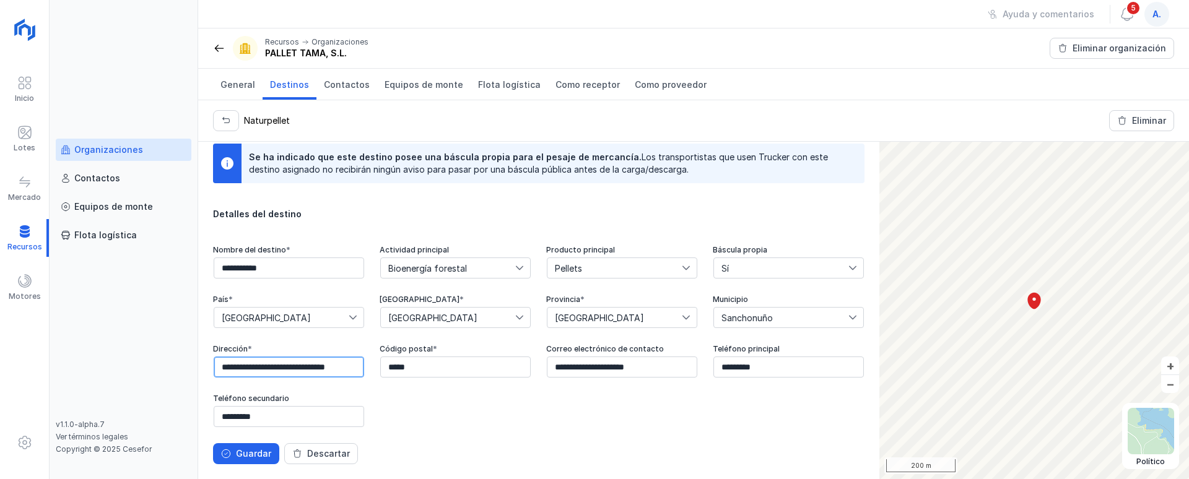
click at [364, 367] on input "**********" at bounding box center [289, 367] width 150 height 21
drag, startPoint x: 818, startPoint y: 364, endPoint x: 654, endPoint y: 368, distance: 164.7
click at [364, 368] on input "**********" at bounding box center [289, 367] width 150 height 21
paste input "**********"
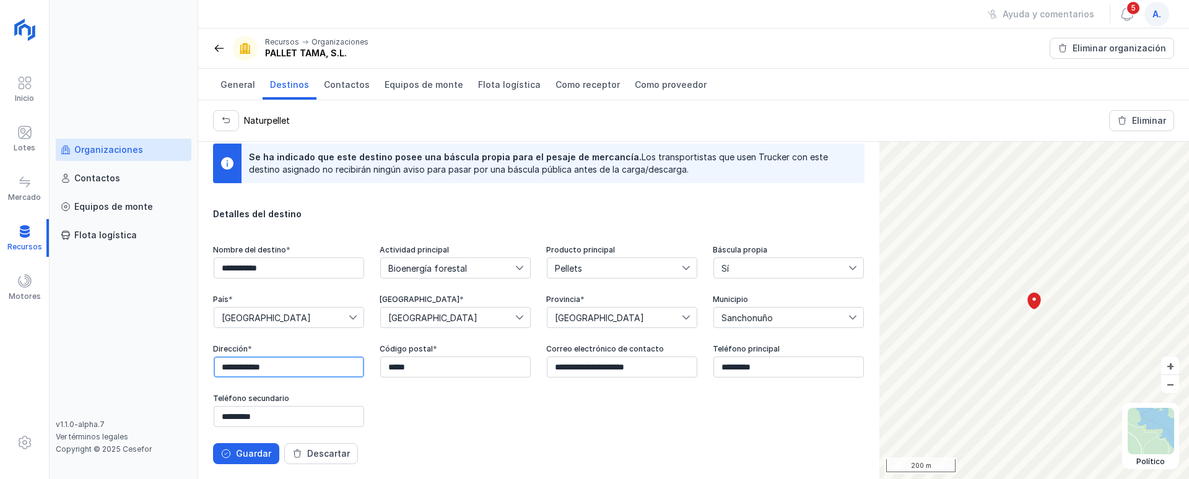
type input "**********"
click at [247, 452] on div "Guardar" at bounding box center [253, 454] width 35 height 12
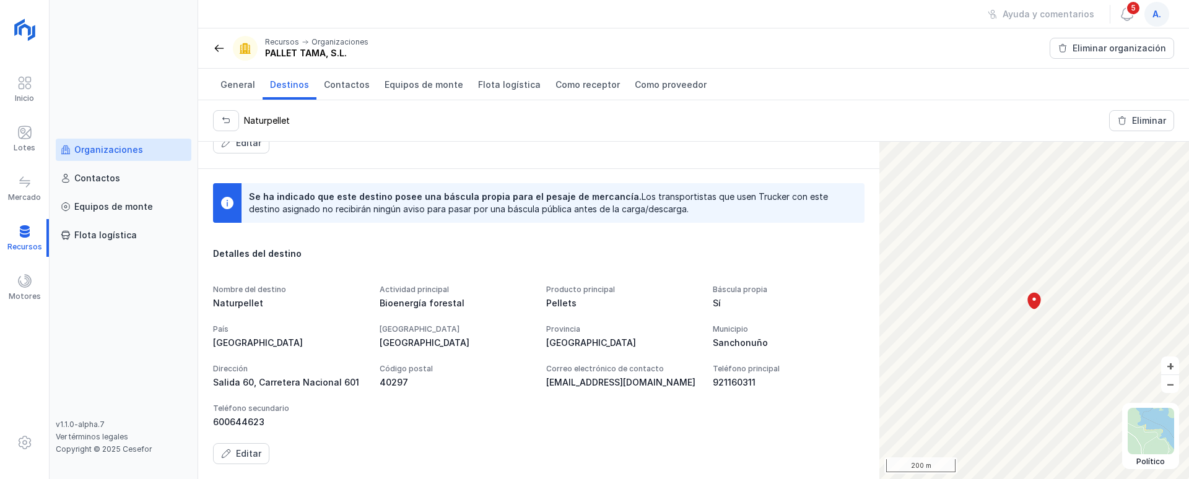
scroll to position [217, 0]
